Goal: Task Accomplishment & Management: Manage account settings

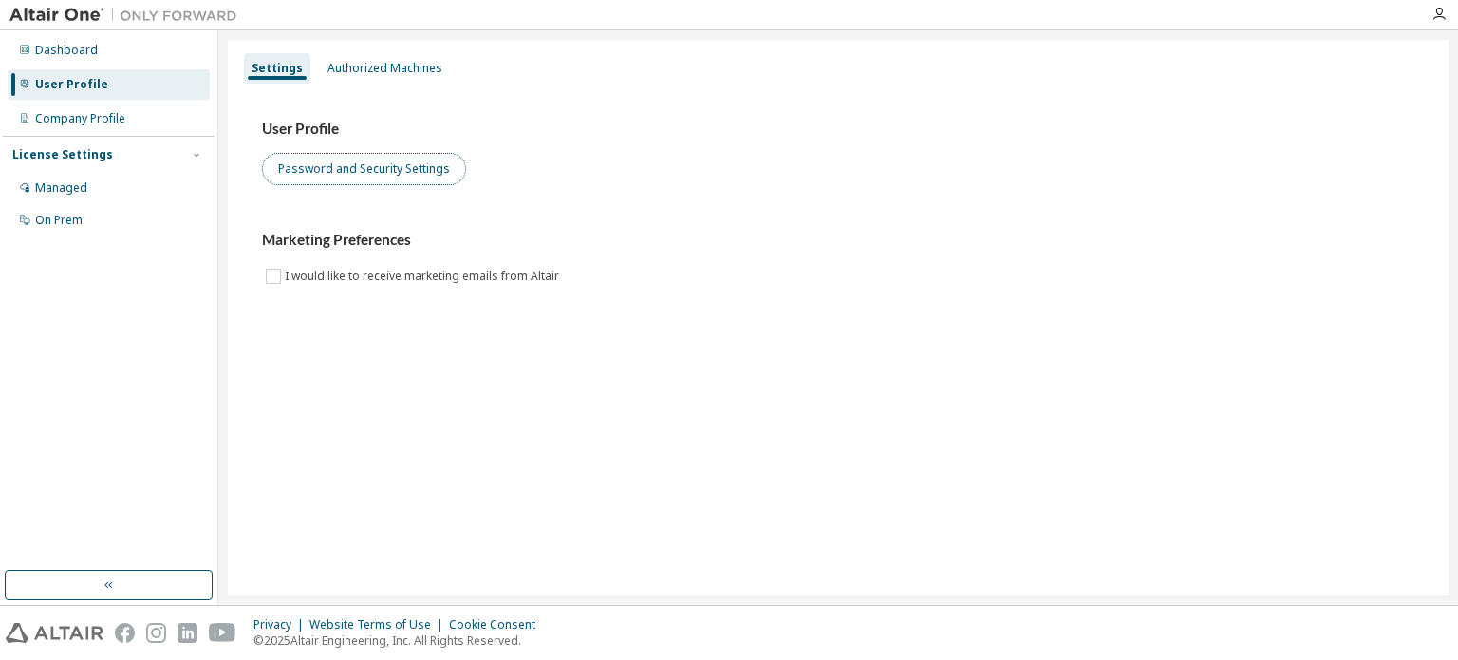
click at [327, 174] on button "Password and Security Settings" at bounding box center [364, 169] width 204 height 32
